Goal: Task Accomplishment & Management: Manage account settings

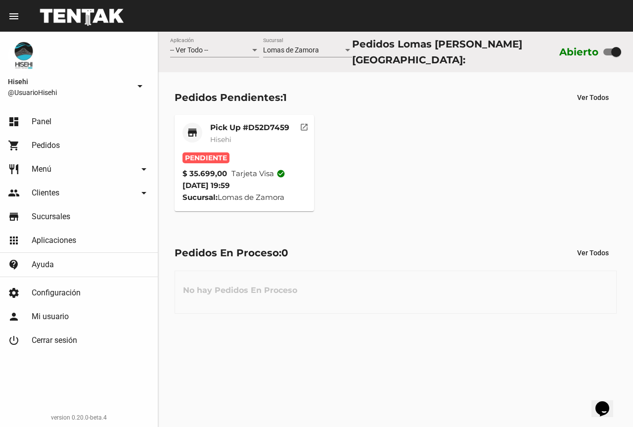
click at [235, 143] on div "Pick Up #D52D7459 Hisehi" at bounding box center [249, 138] width 79 height 30
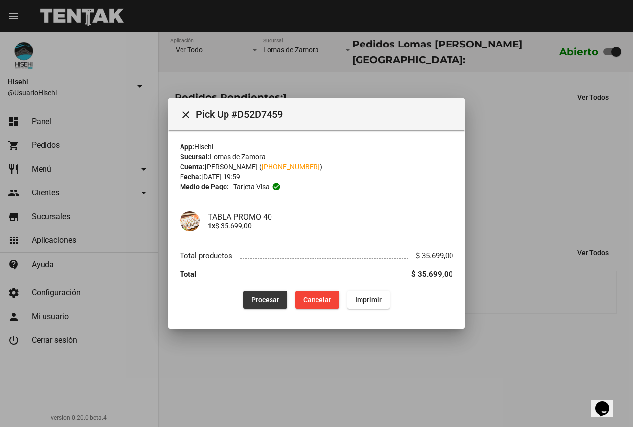
click at [276, 293] on button "Procesar" at bounding box center [265, 300] width 44 height 18
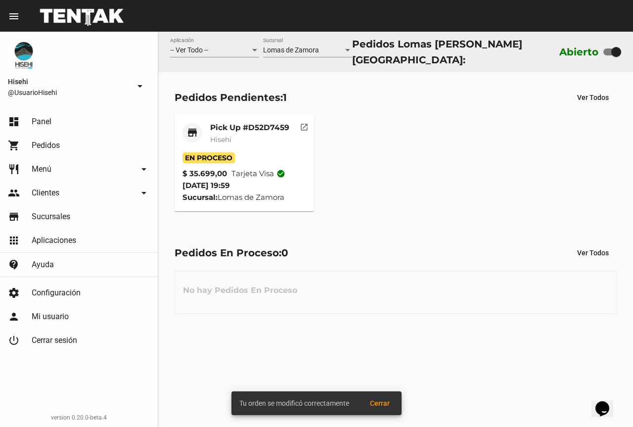
click at [266, 135] on mat-card-subtitle "Hisehi" at bounding box center [249, 140] width 79 height 10
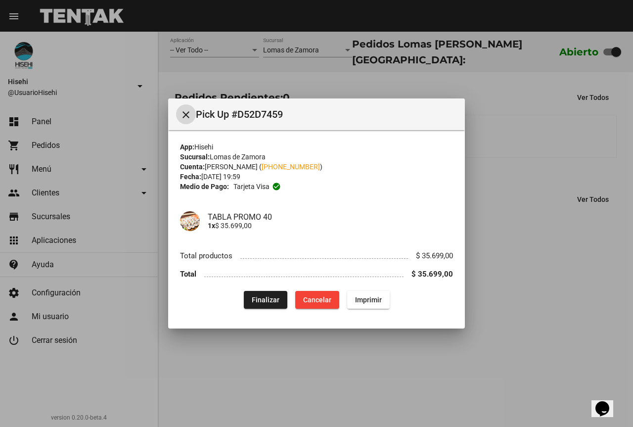
click at [425, 87] on div at bounding box center [316, 213] width 633 height 427
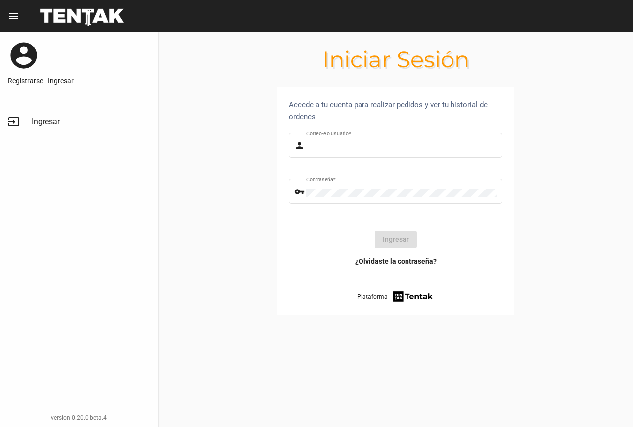
type input "UsuarioHisehi"
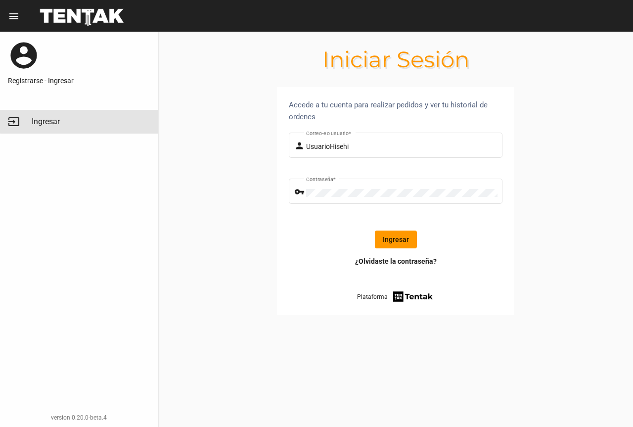
click at [82, 117] on link "input Ingresar" at bounding box center [79, 122] width 158 height 24
click at [87, 122] on link "input Ingresar" at bounding box center [79, 122] width 158 height 24
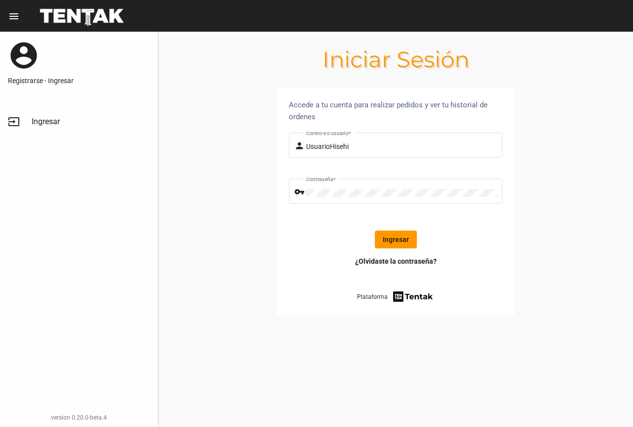
click at [401, 236] on button "Ingresar" at bounding box center [396, 240] width 42 height 18
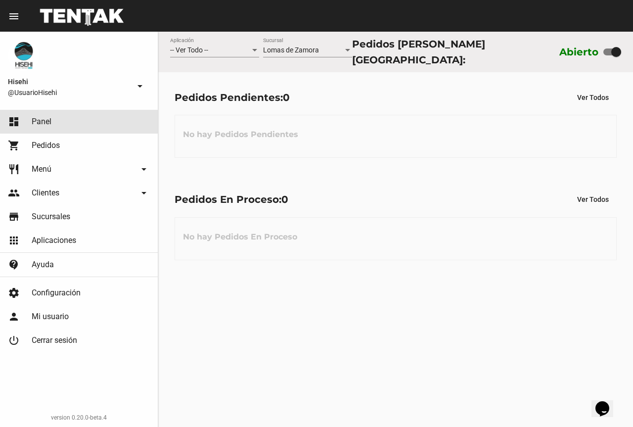
click at [111, 118] on link "dashboard Panel" at bounding box center [79, 122] width 158 height 24
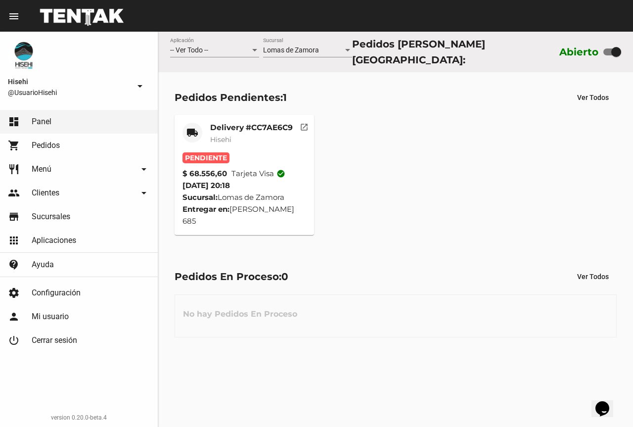
click at [258, 118] on mat-card "local_shipping Delivery #CC7AE6C9 Hisehi Pendiente $ 68.556,60 Tarjeta visa che…" at bounding box center [245, 175] width 140 height 120
click at [262, 135] on mat-card-subtitle "Hisehi" at bounding box center [251, 140] width 83 height 10
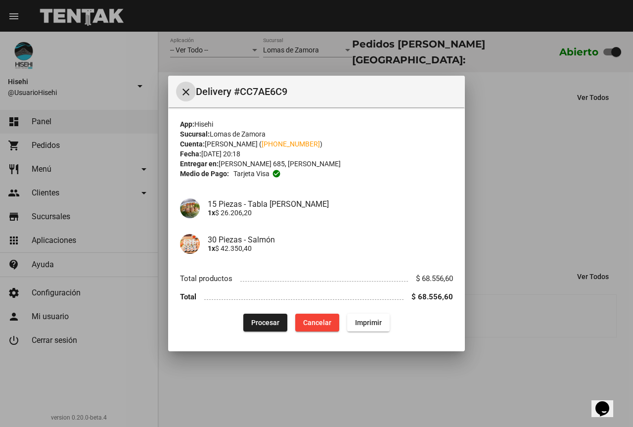
click at [270, 321] on span "Procesar" at bounding box center [265, 323] width 28 height 8
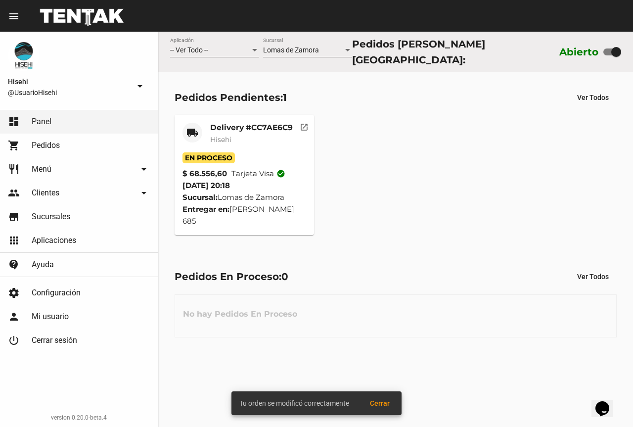
click at [510, 159] on div "local_shipping Delivery #CC7AE6C9 Hisehi En Proceso $ 68.556,60 Tarjeta visa ch…" at bounding box center [395, 175] width 451 height 129
click at [227, 127] on mat-card-title "Delivery #CC7AE6C9" at bounding box center [251, 128] width 83 height 10
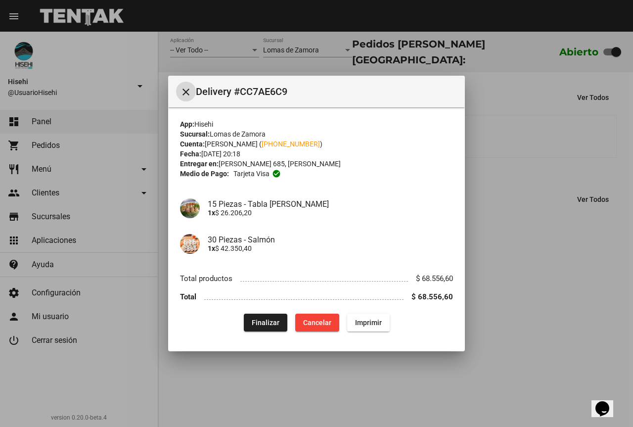
click at [526, 224] on div at bounding box center [316, 213] width 633 height 427
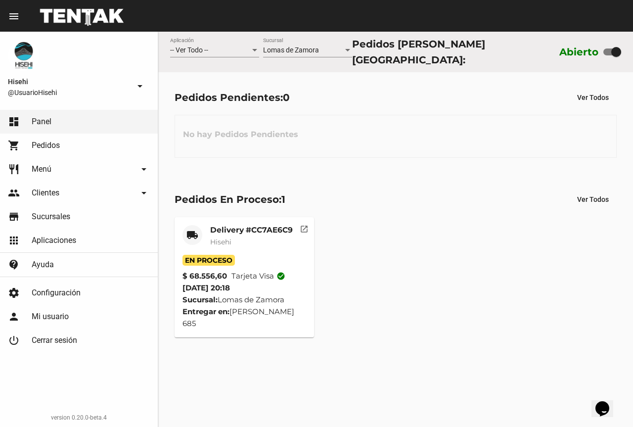
click at [240, 228] on mat-card-title "Delivery #CC7AE6C9" at bounding box center [251, 230] width 83 height 10
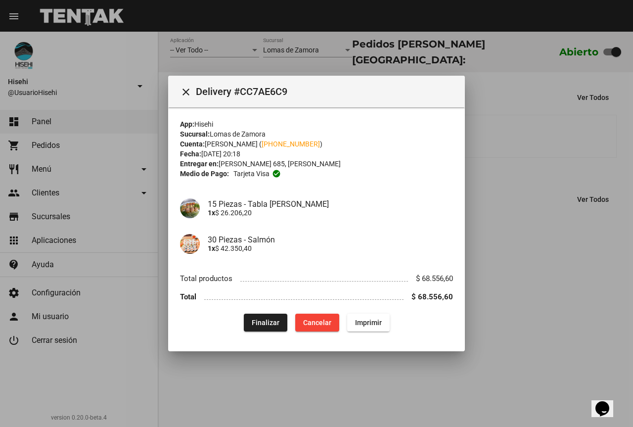
click at [555, 193] on div at bounding box center [316, 213] width 633 height 427
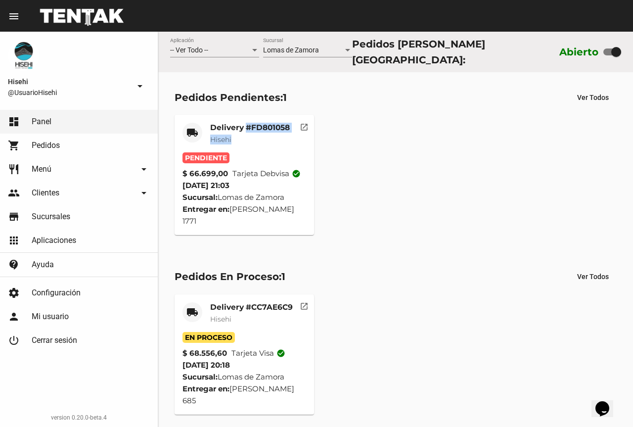
click at [245, 129] on div "Delivery #FD801058 Hisehi" at bounding box center [250, 138] width 80 height 30
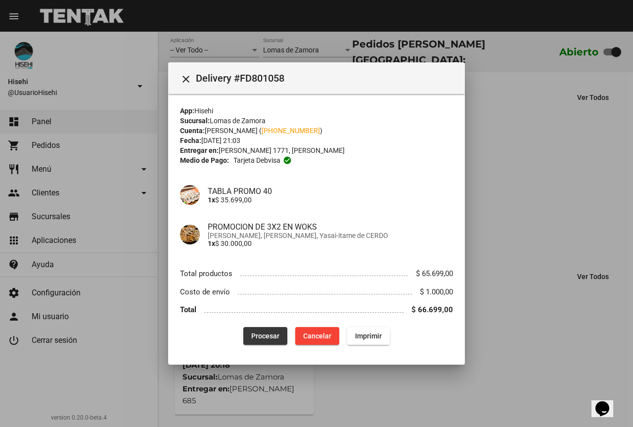
click at [248, 330] on button "Procesar" at bounding box center [265, 336] width 44 height 18
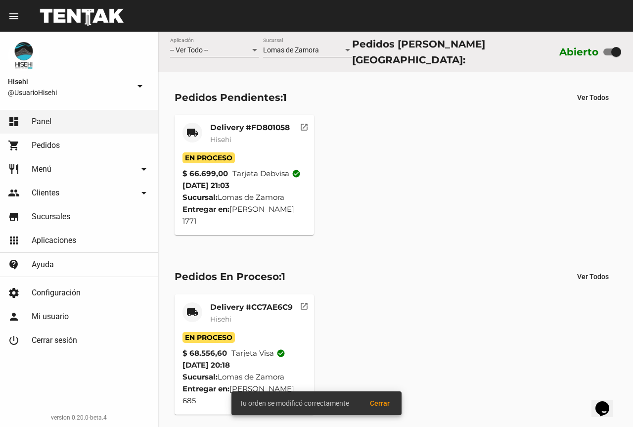
click at [216, 123] on mat-card-title "Delivery #FD801058" at bounding box center [250, 128] width 80 height 10
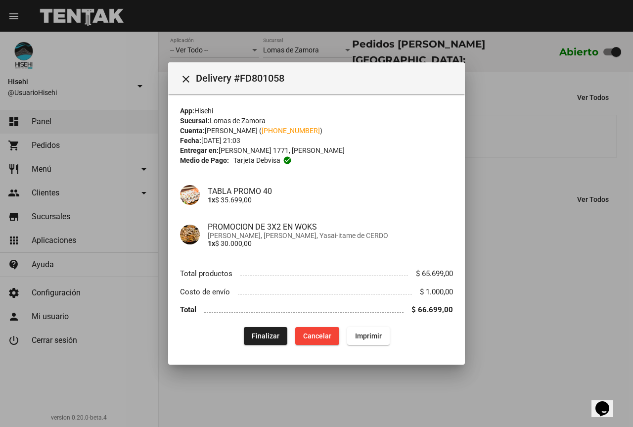
click at [559, 229] on div at bounding box center [316, 213] width 633 height 427
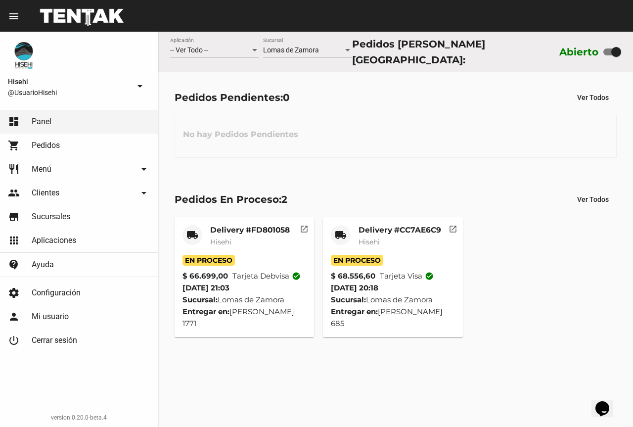
click at [242, 247] on div "Delivery #FD801058 Hisehi" at bounding box center [250, 240] width 80 height 30
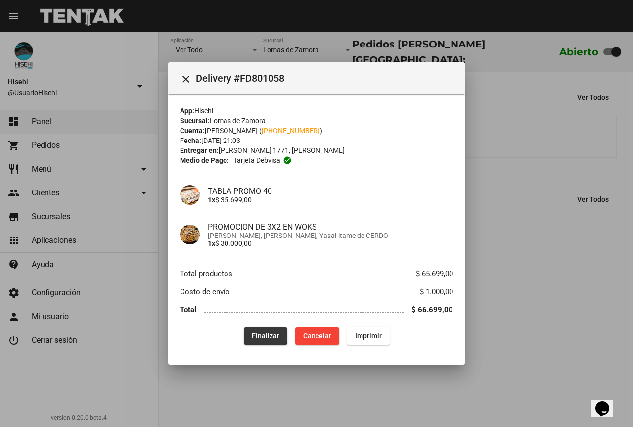
click at [266, 335] on span "Finalizar" at bounding box center [266, 336] width 28 height 8
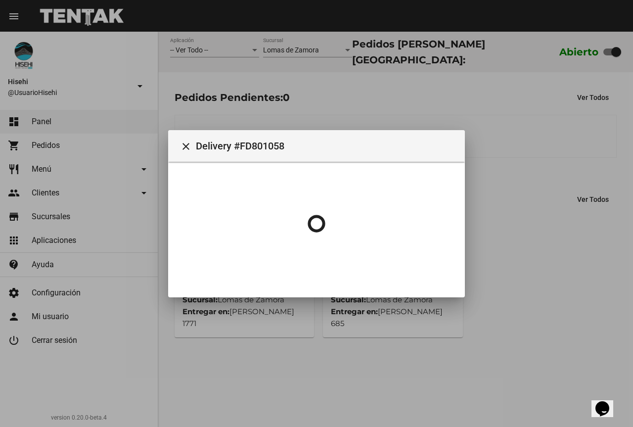
click at [524, 174] on div at bounding box center [316, 213] width 633 height 427
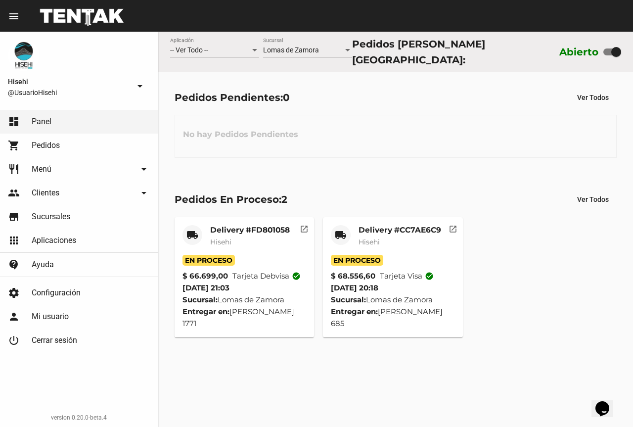
click at [369, 241] on span "Hisehi" at bounding box center [369, 242] width 21 height 9
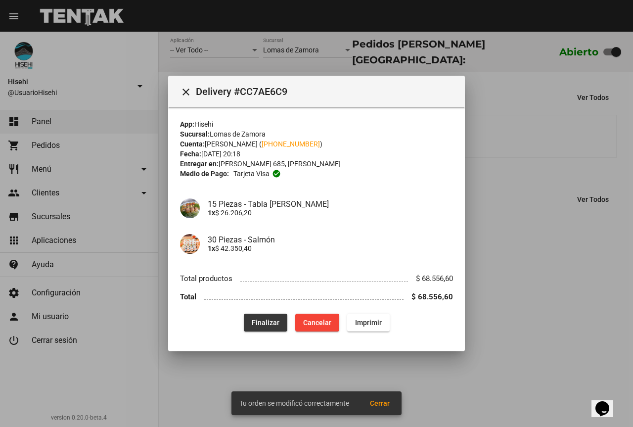
click at [271, 324] on span "Finalizar" at bounding box center [266, 323] width 28 height 8
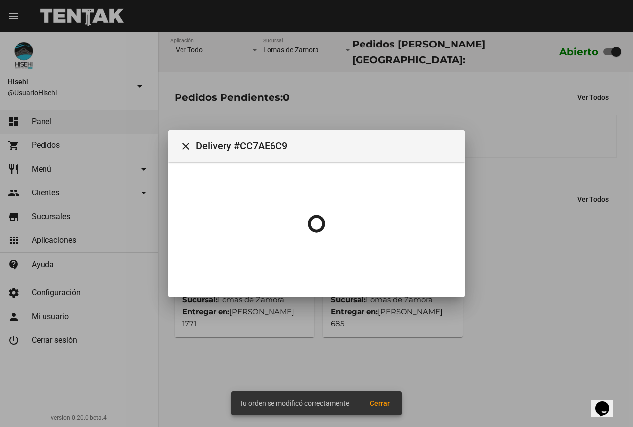
click at [532, 178] on div at bounding box center [316, 213] width 633 height 427
